Goal: Check status

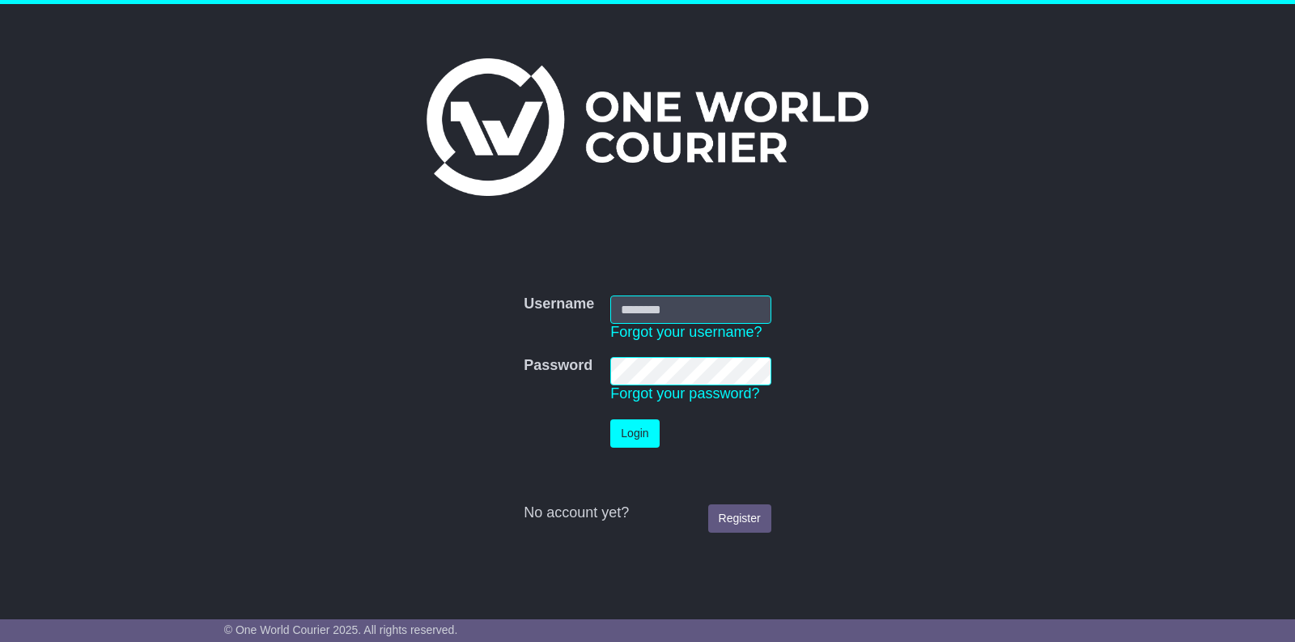
type input "**********"
click at [633, 435] on button "Login" at bounding box center [634, 433] width 49 height 28
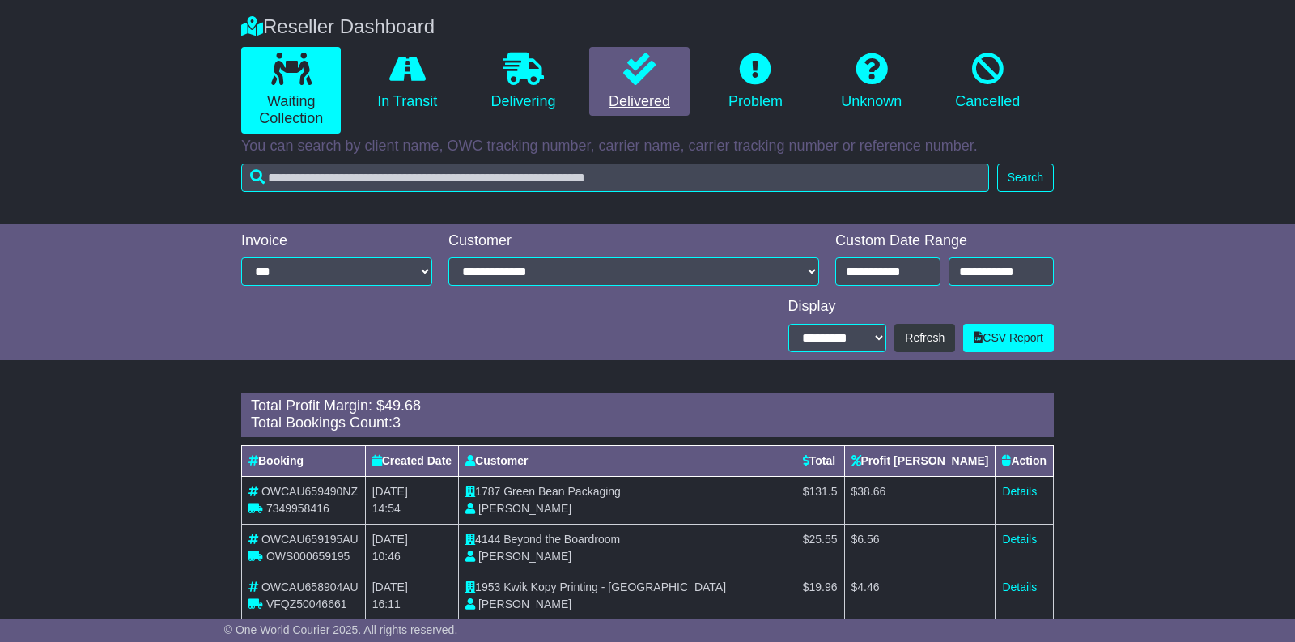
scroll to position [316, 0]
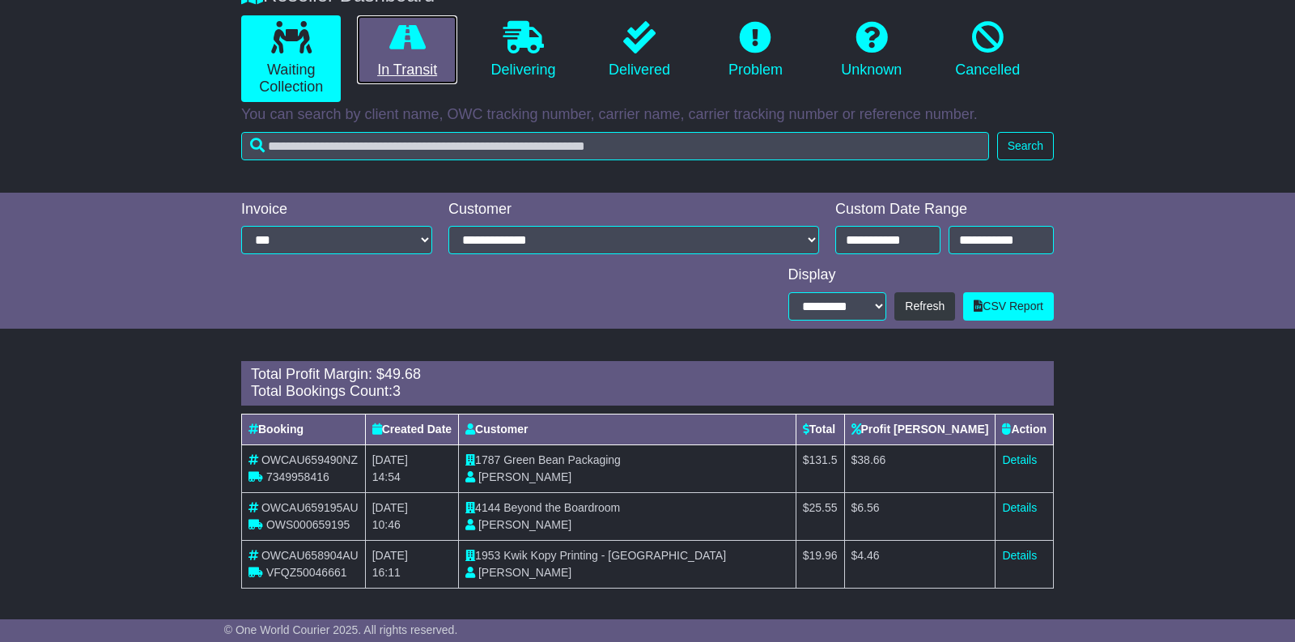
click at [419, 70] on link "In Transit" at bounding box center [407, 50] width 100 height 70
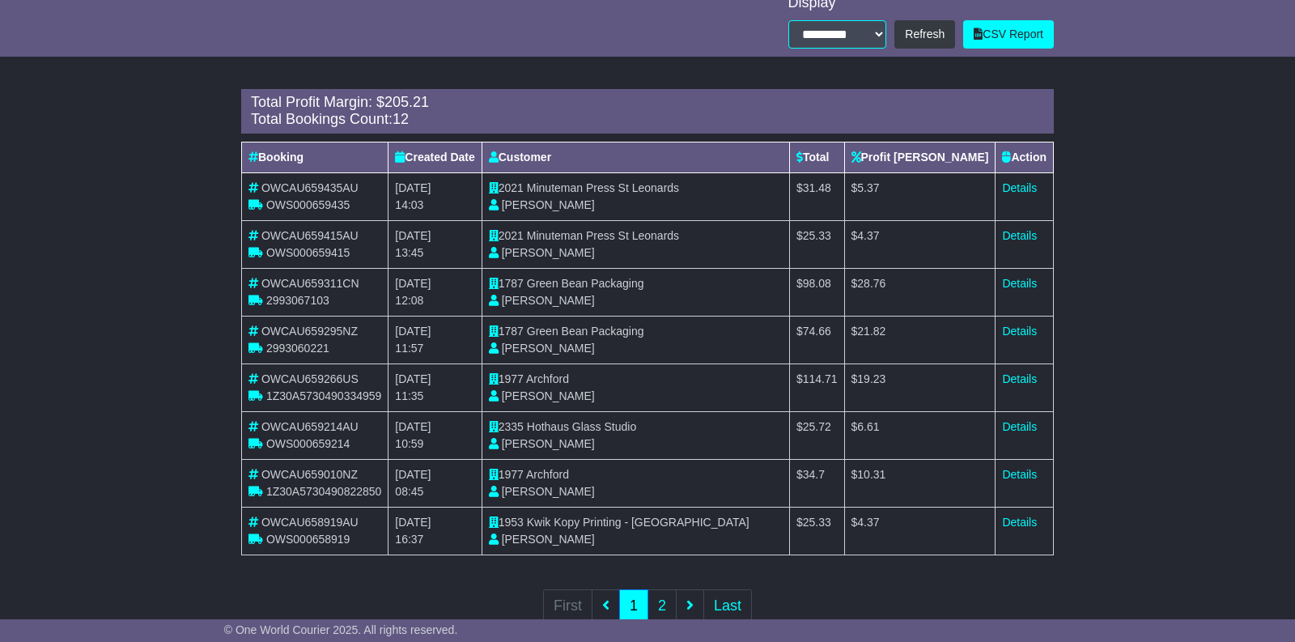
scroll to position [591, 0]
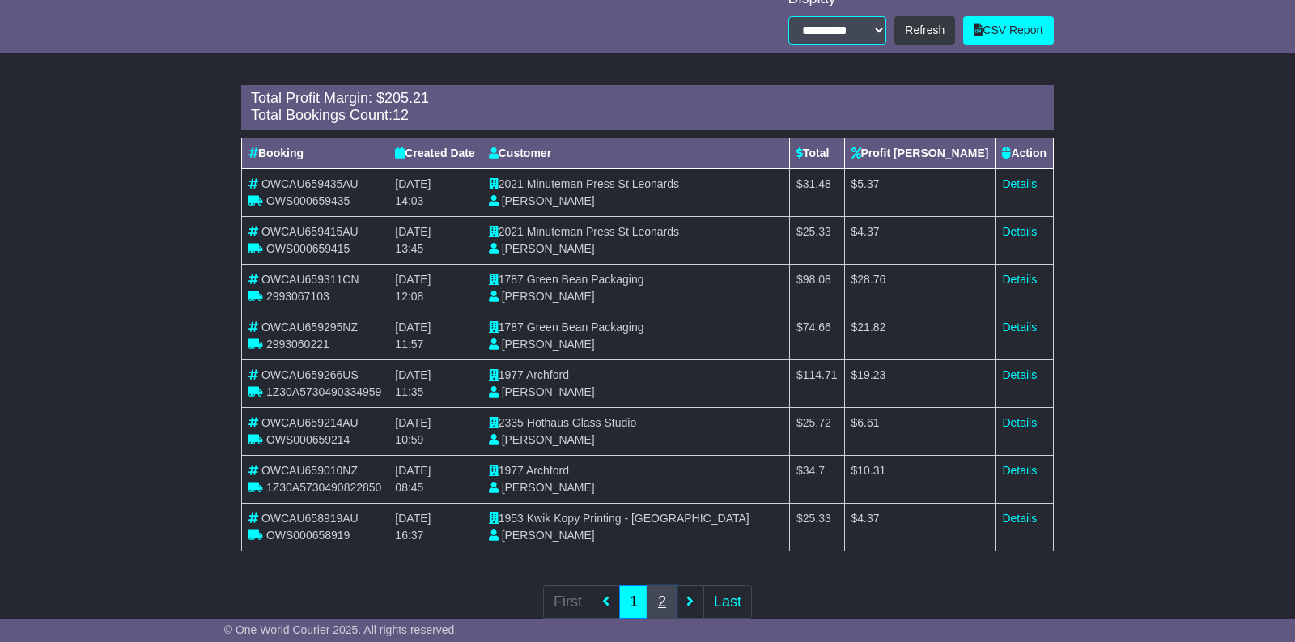
click at [662, 597] on link "2" at bounding box center [661, 601] width 29 height 33
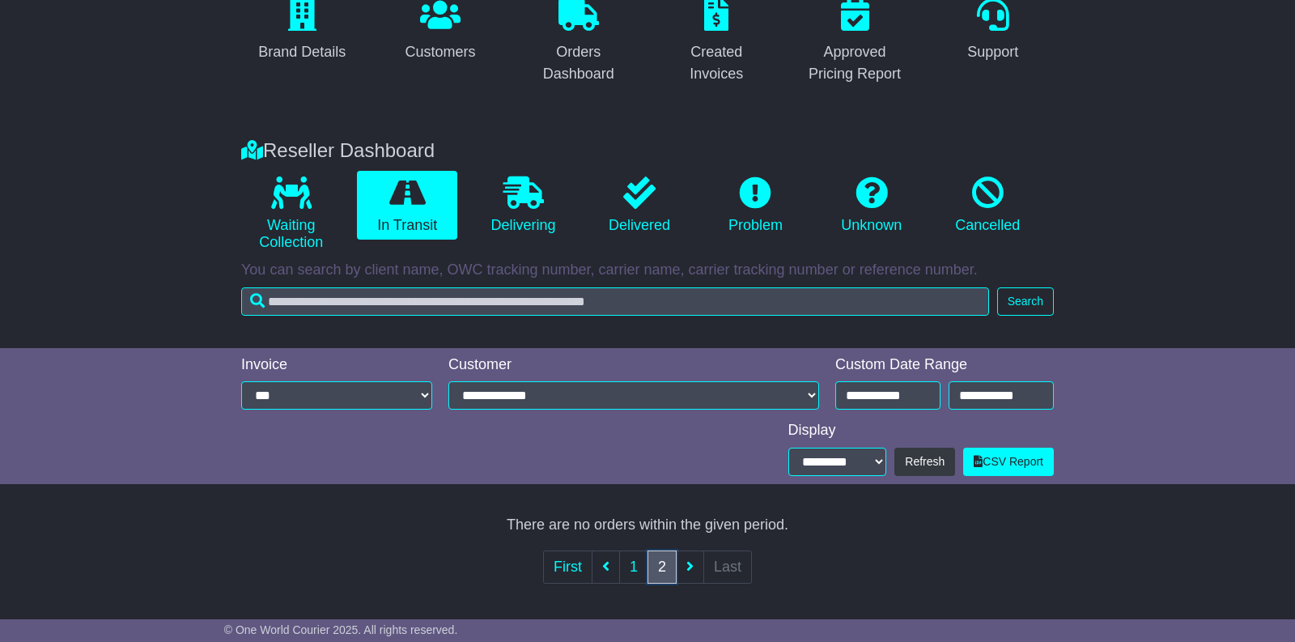
scroll to position [433, 0]
